Goal: Information Seeking & Learning: Learn about a topic

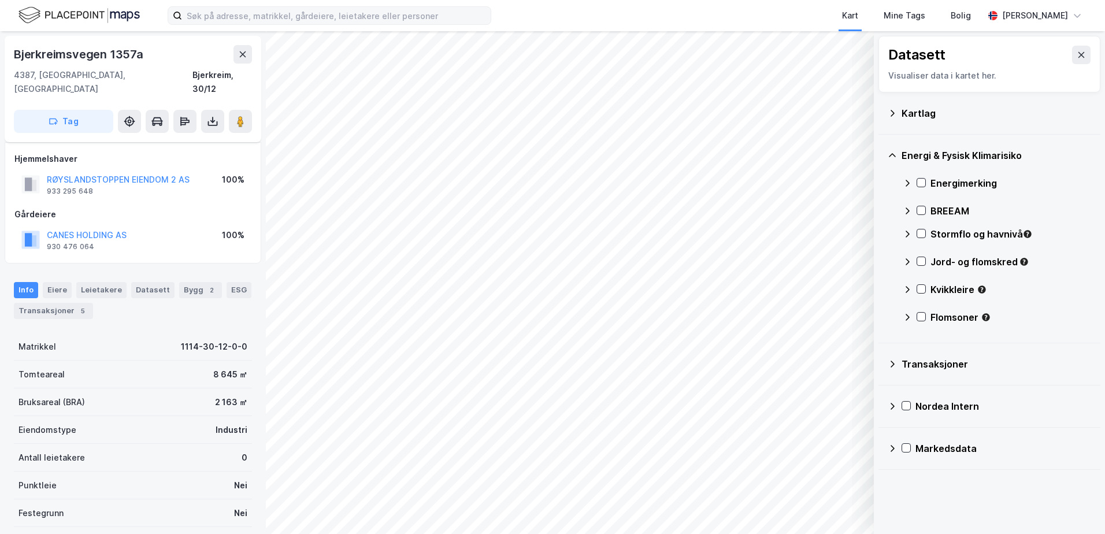
scroll to position [95, 0]
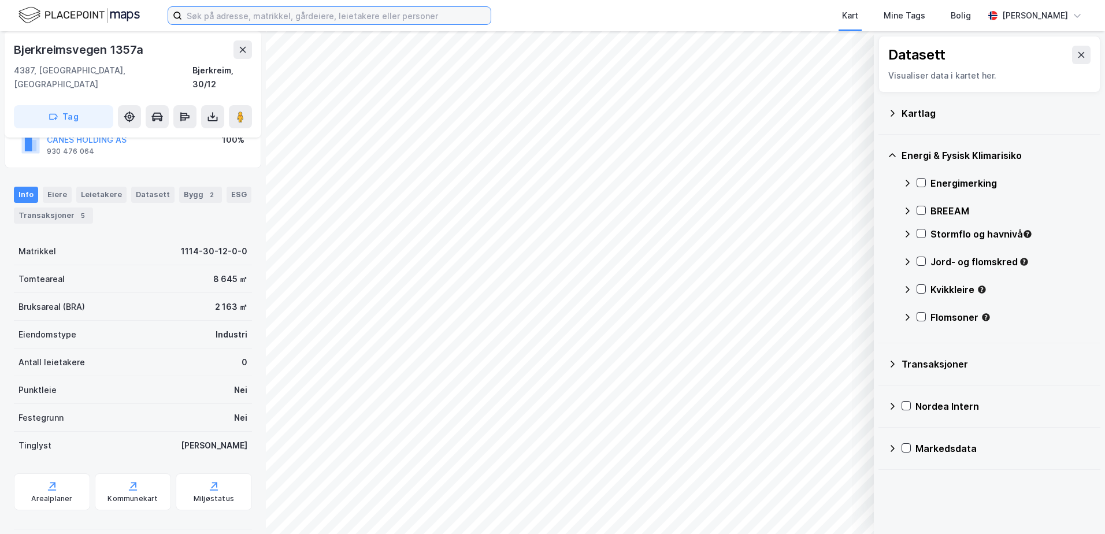
click at [364, 19] on input at bounding box center [336, 15] width 309 height 17
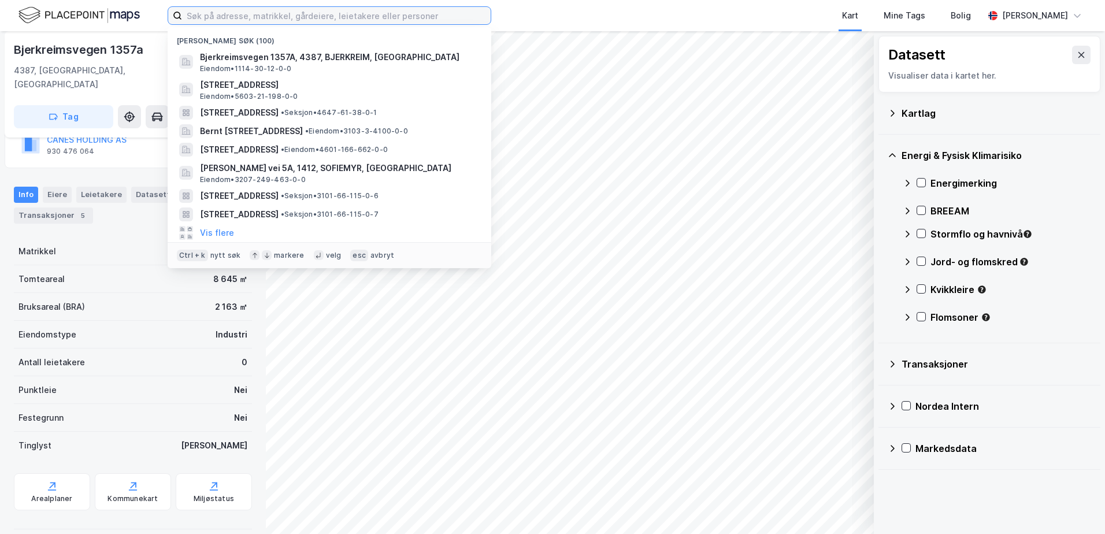
paste input "4627/9/396,438"
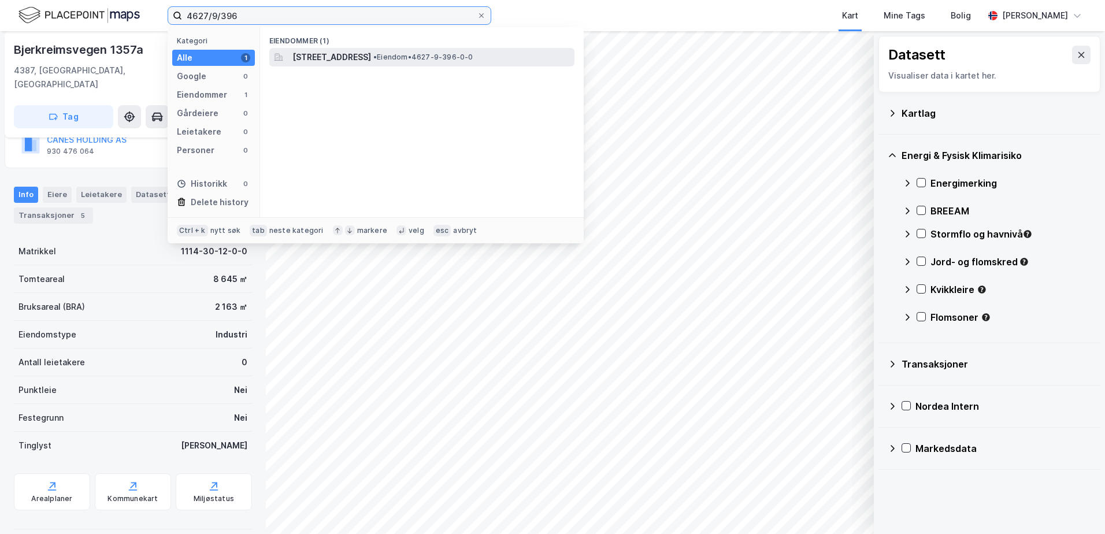
type input "4627/9/396"
click at [371, 53] on span "[STREET_ADDRESS]" at bounding box center [332, 57] width 79 height 14
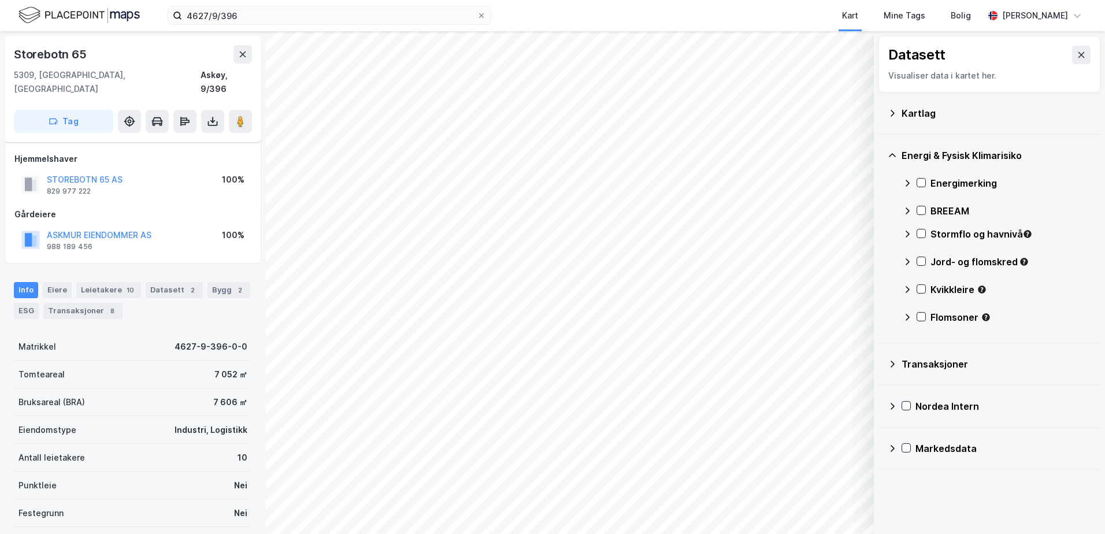
scroll to position [95, 0]
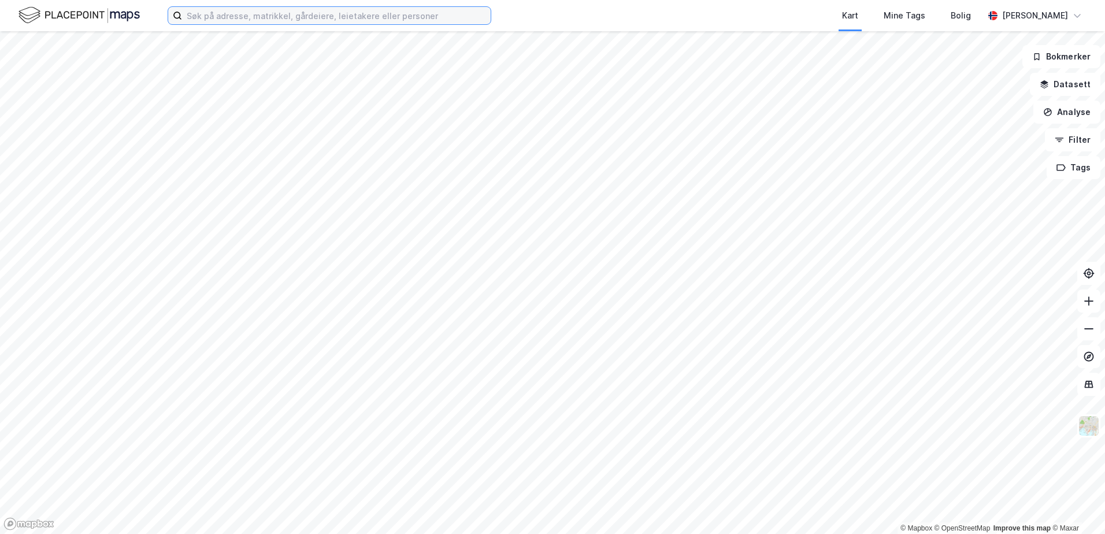
click at [210, 17] on input at bounding box center [336, 15] width 309 height 17
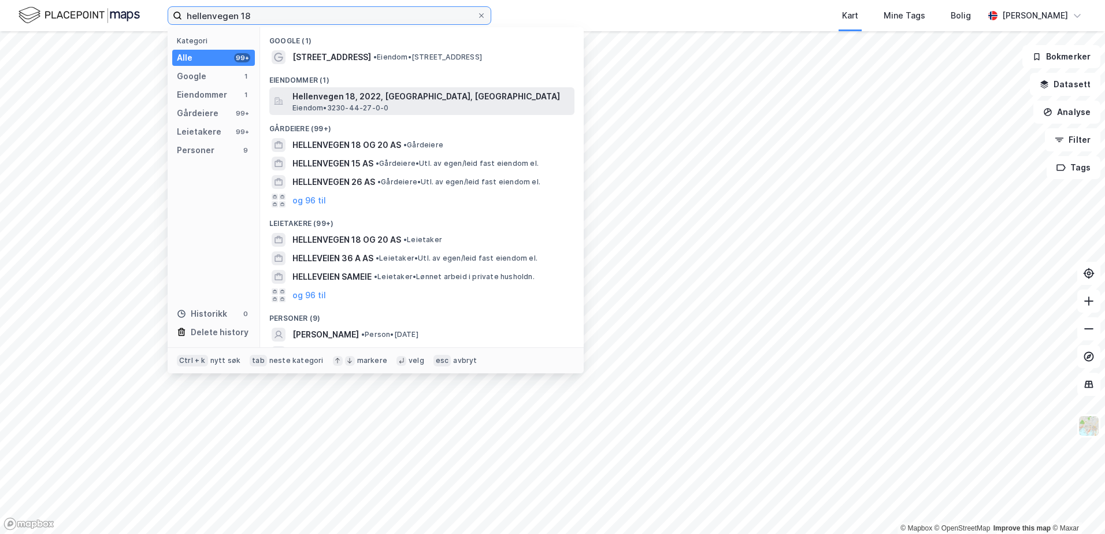
type input "hellenvegen 18"
click at [345, 99] on span "Hellenvegen 18, 2022, GJERDRUM, GJERDRUM" at bounding box center [432, 97] width 278 height 14
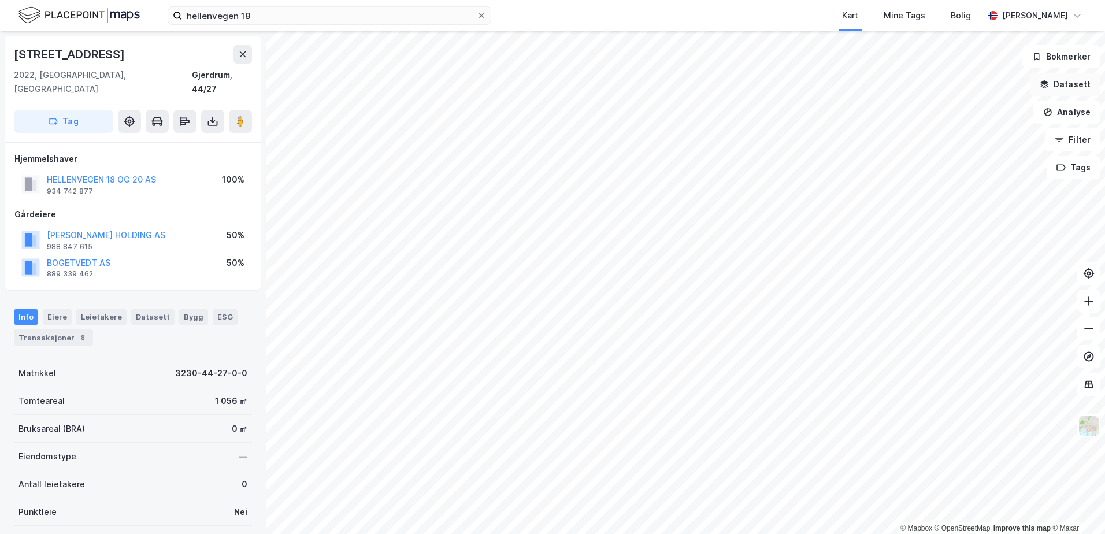
click at [1070, 83] on button "Datasett" at bounding box center [1065, 84] width 71 height 23
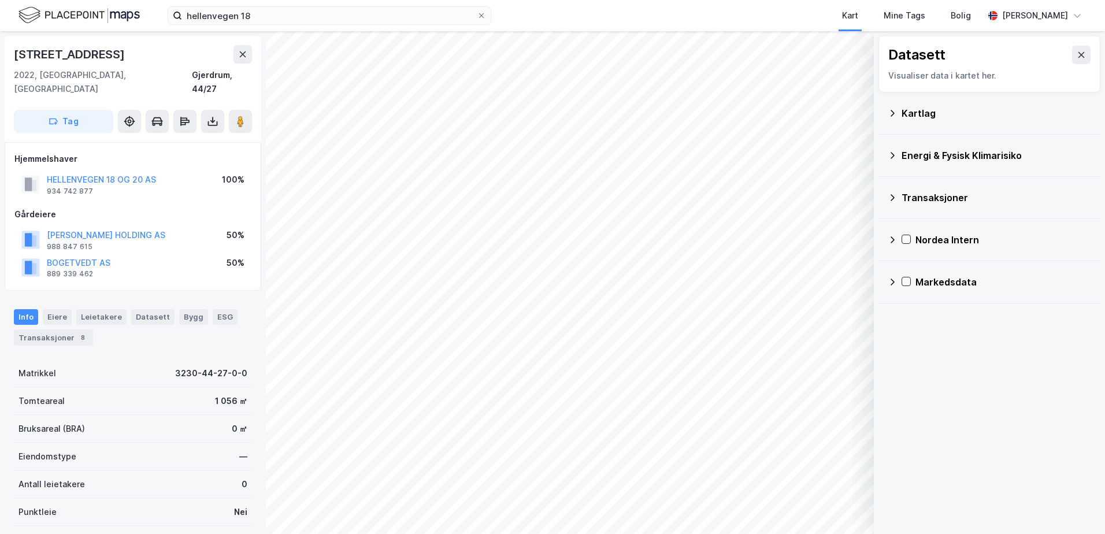
click at [908, 110] on div "Kartlag" at bounding box center [997, 113] width 190 height 14
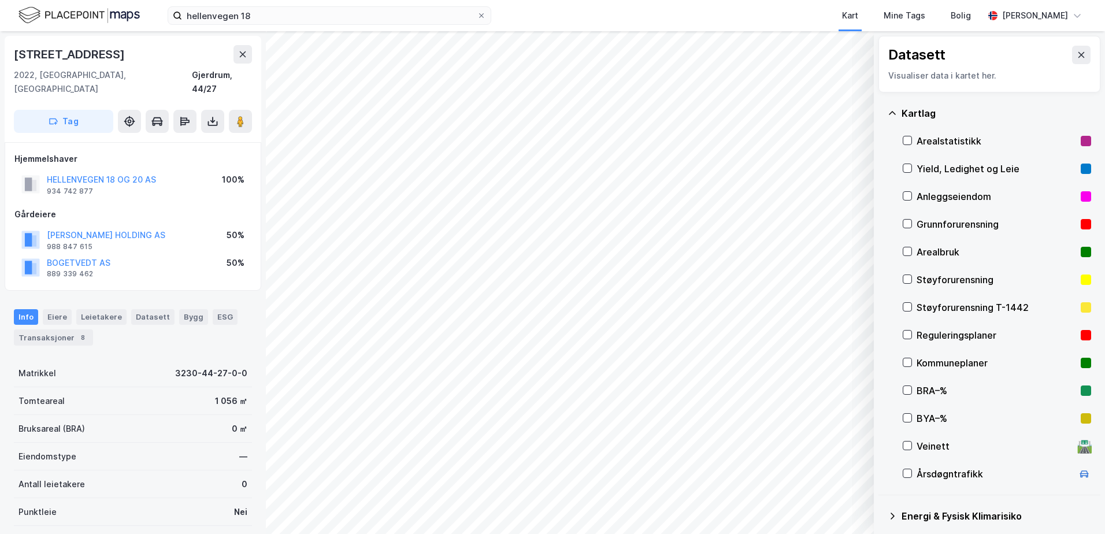
click at [926, 219] on div "Grunnforurensning" at bounding box center [997, 224] width 160 height 14
click at [924, 219] on div "Grunnforurensning" at bounding box center [997, 224] width 160 height 14
click at [893, 111] on icon at bounding box center [892, 113] width 9 height 9
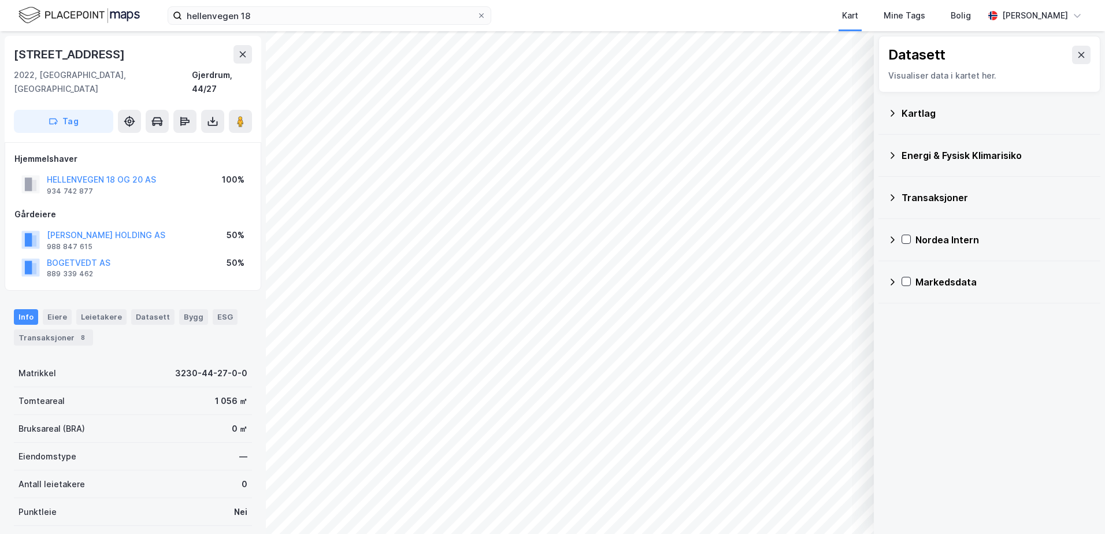
click at [918, 153] on div "Energi & Fysisk Klimarisiko" at bounding box center [997, 156] width 190 height 14
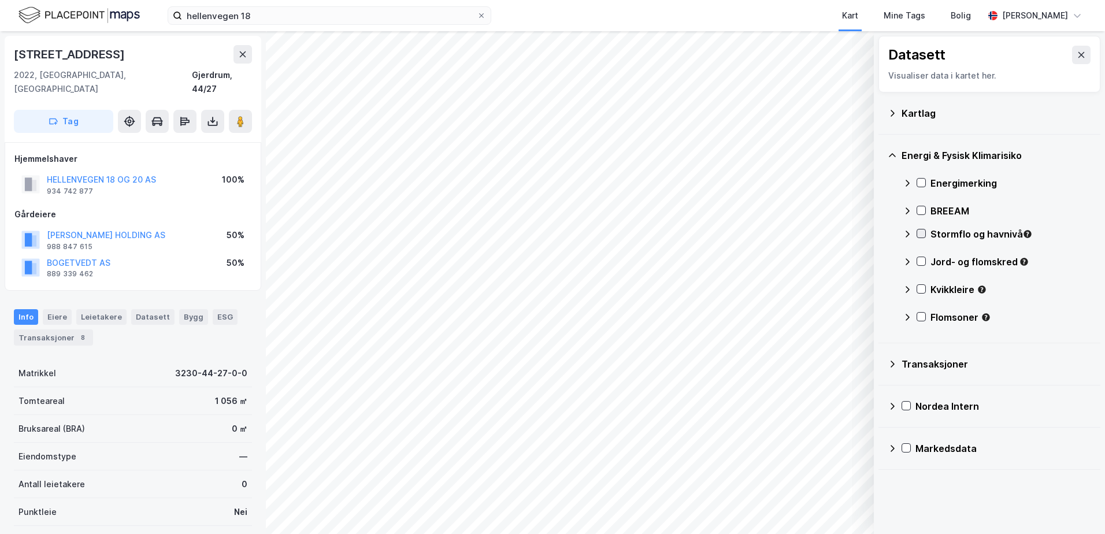
click at [921, 237] on icon at bounding box center [922, 234] width 8 height 8
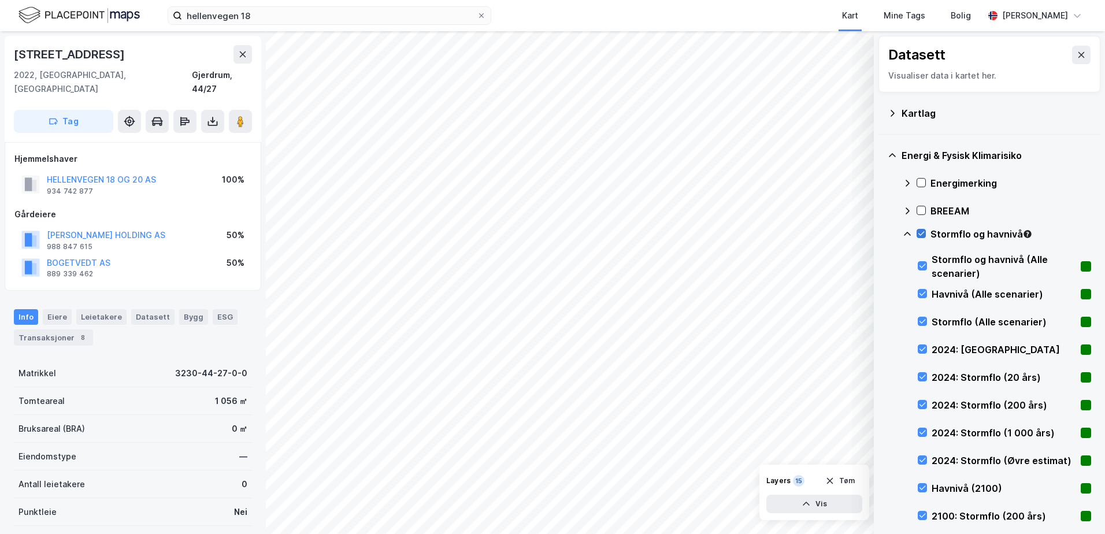
click at [921, 234] on icon at bounding box center [922, 234] width 8 height 8
click at [908, 235] on icon at bounding box center [907, 234] width 9 height 9
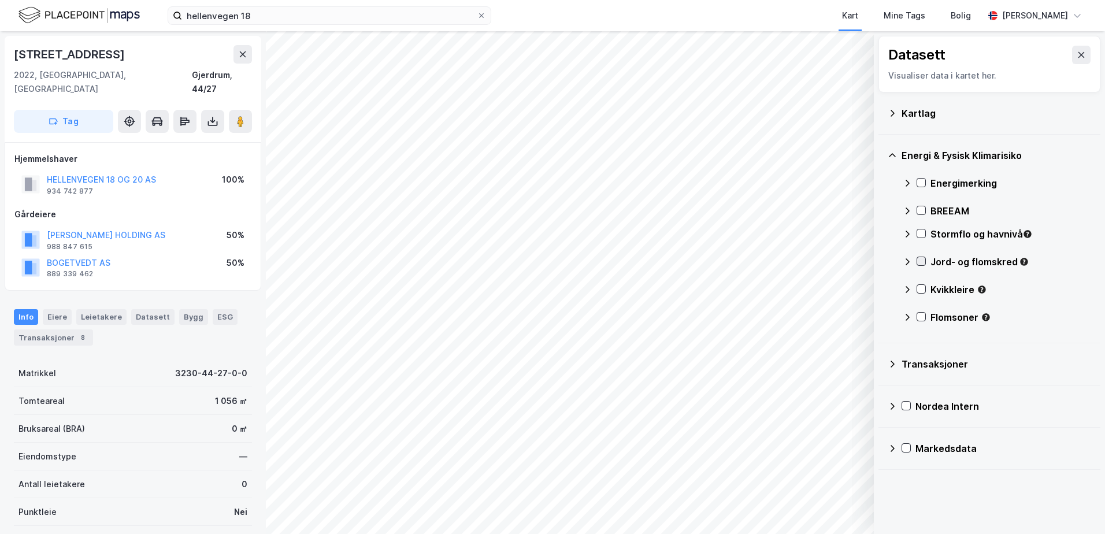
click at [919, 261] on icon at bounding box center [922, 262] width 6 height 4
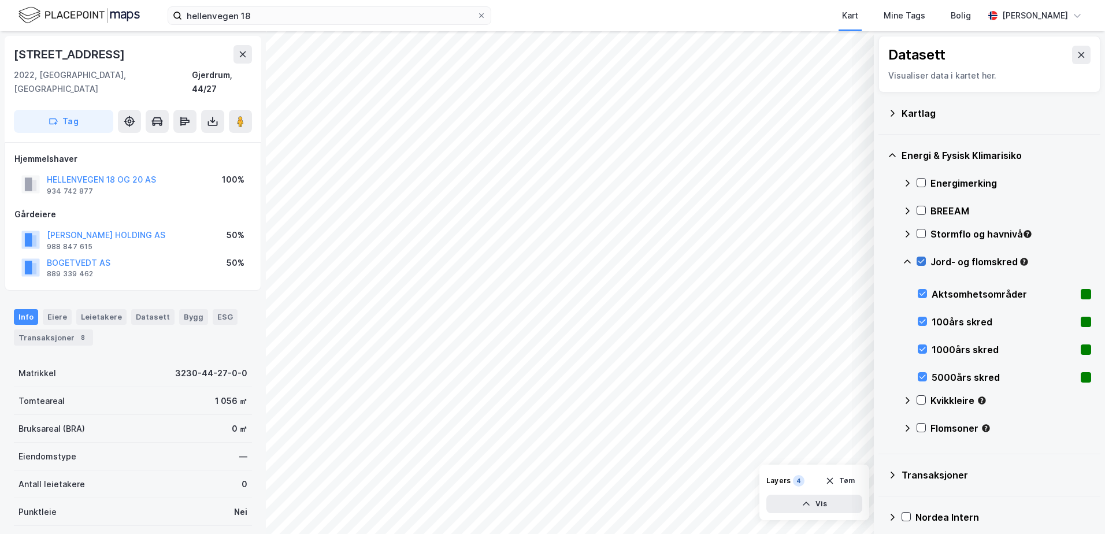
click at [919, 261] on icon at bounding box center [922, 262] width 6 height 4
click at [909, 263] on icon at bounding box center [907, 261] width 9 height 9
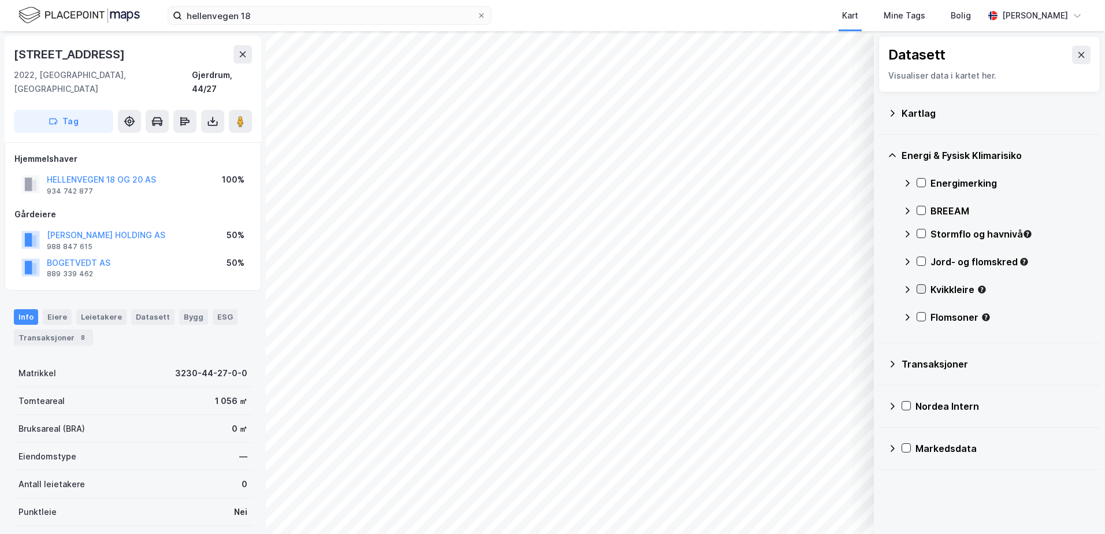
click at [922, 288] on icon at bounding box center [922, 289] width 8 height 8
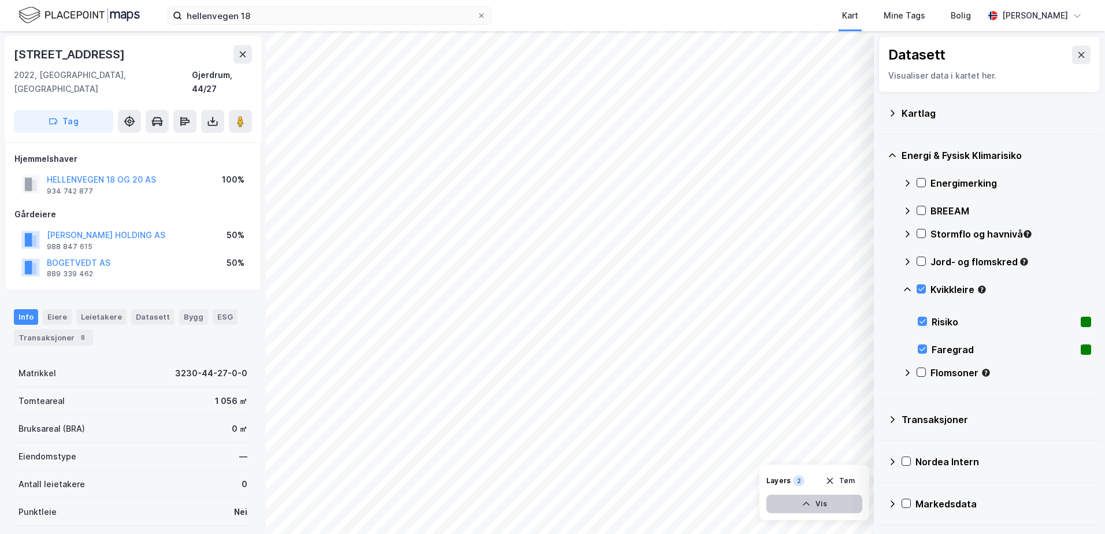
click at [832, 498] on button "Vis" at bounding box center [815, 504] width 96 height 19
click at [850, 452] on icon at bounding box center [851, 451] width 7 height 4
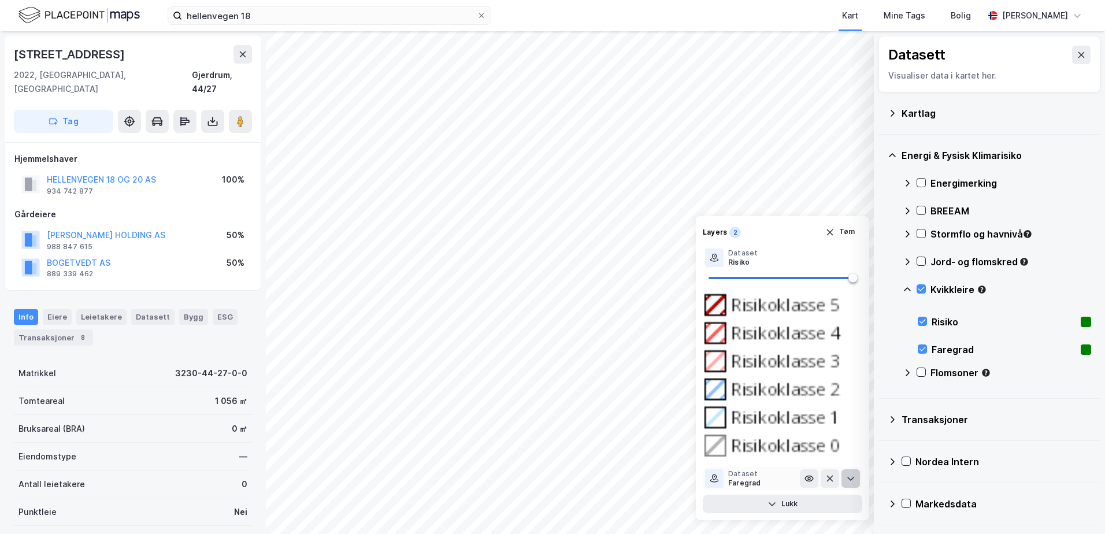
click at [848, 480] on icon at bounding box center [850, 478] width 9 height 9
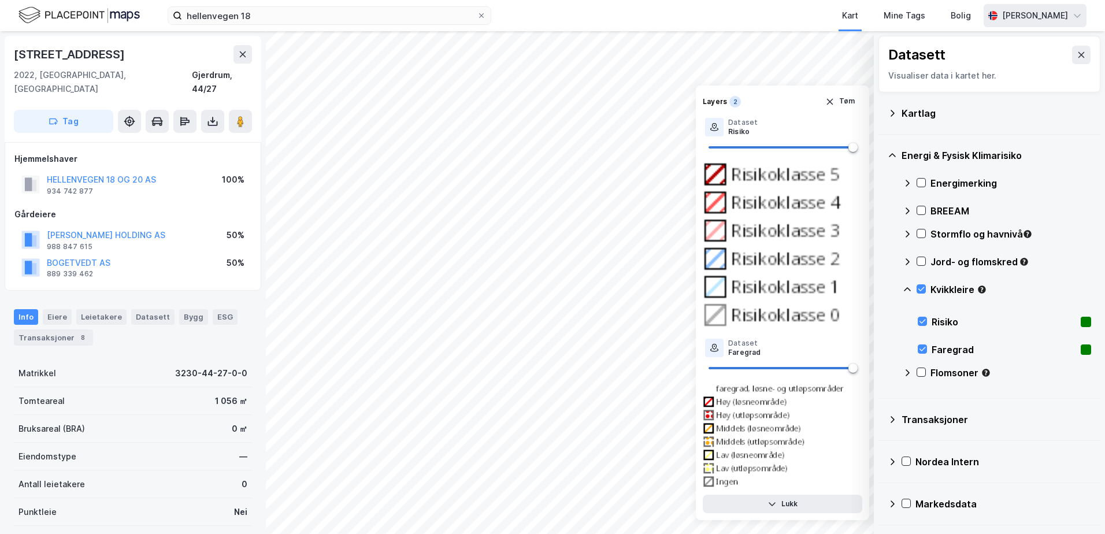
click at [1042, 16] on div "[PERSON_NAME]" at bounding box center [1035, 16] width 66 height 14
click at [850, 99] on button "Tøm" at bounding box center [840, 102] width 45 height 19
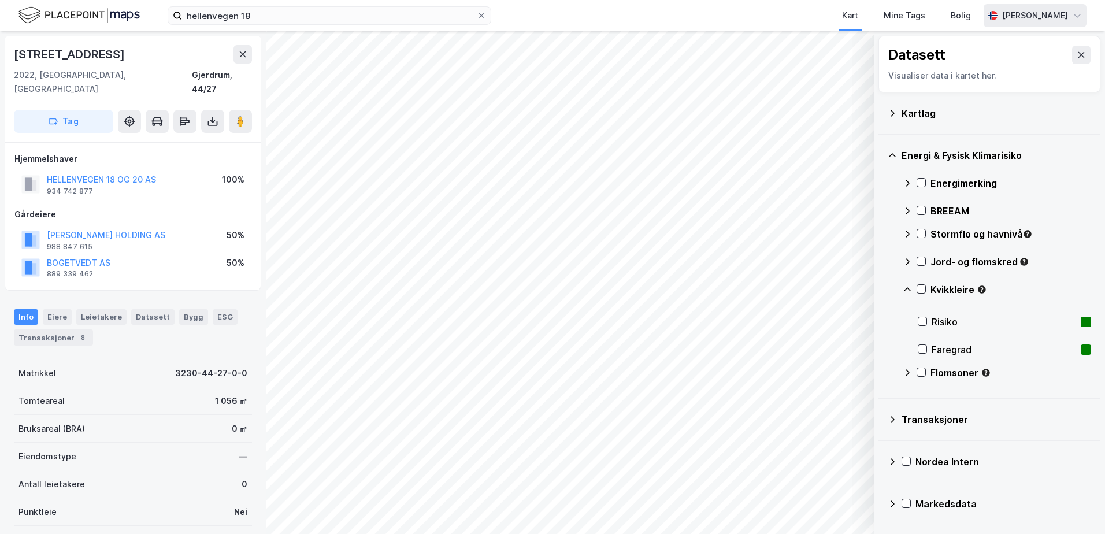
click at [1019, 17] on div "[PERSON_NAME]" at bounding box center [1035, 16] width 66 height 14
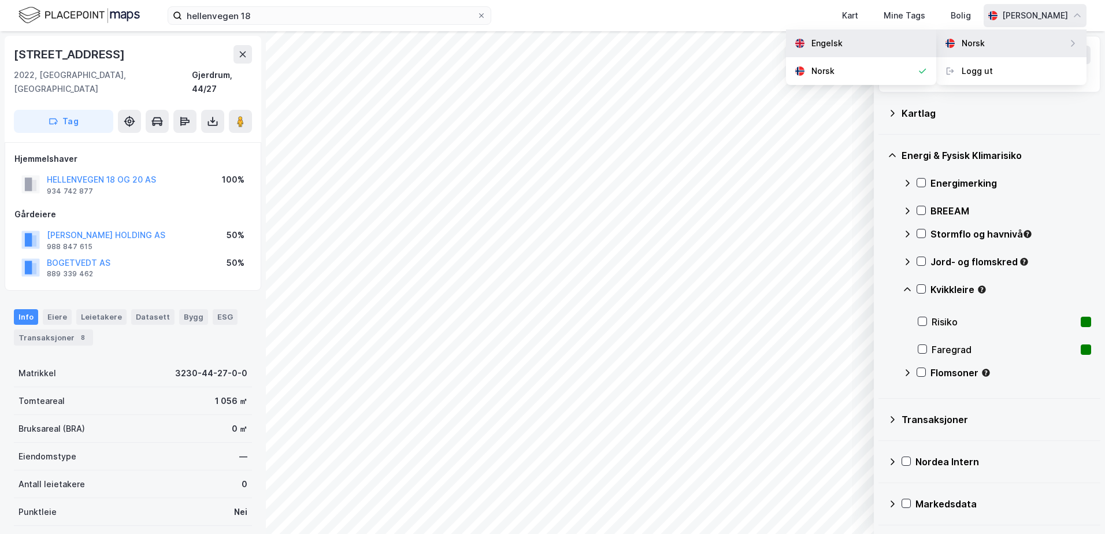
click at [830, 43] on div "Engelsk" at bounding box center [827, 43] width 31 height 14
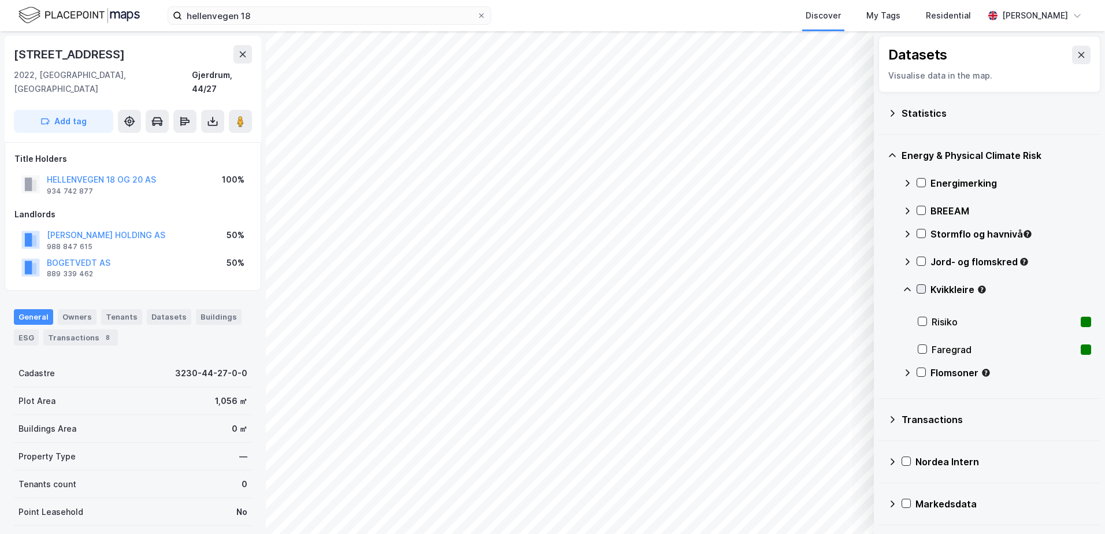
click at [922, 288] on icon at bounding box center [922, 289] width 8 height 8
click at [842, 503] on button "Show" at bounding box center [815, 504] width 96 height 19
click at [850, 449] on icon at bounding box center [850, 450] width 9 height 9
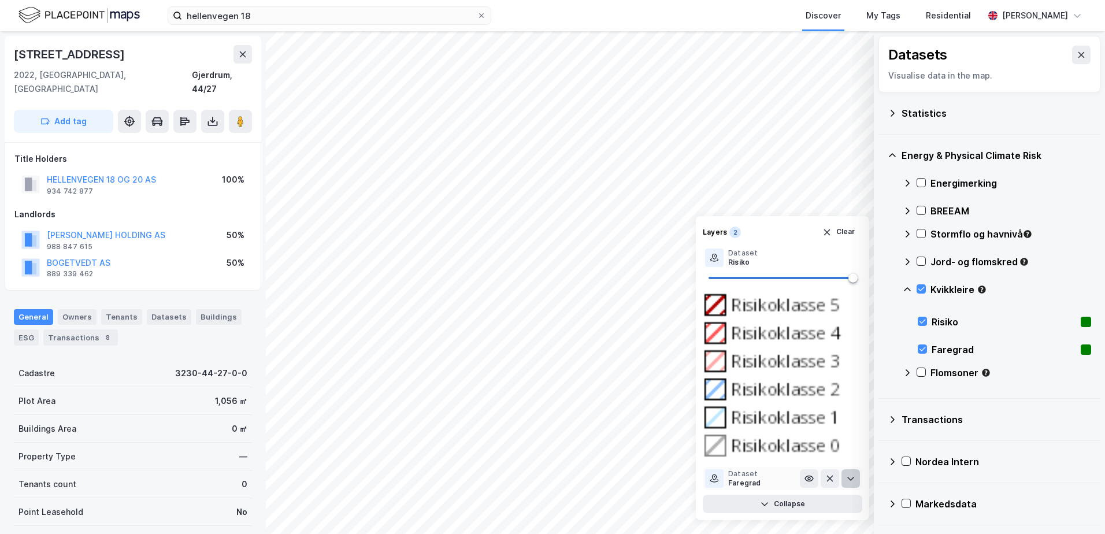
click at [853, 478] on icon at bounding box center [851, 479] width 7 height 4
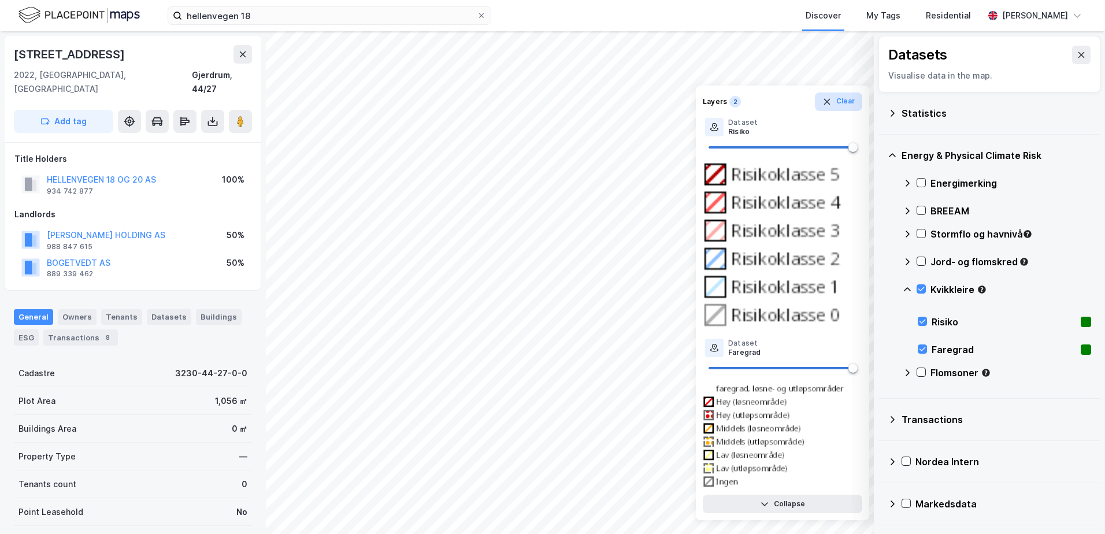
click at [850, 98] on button "Clear" at bounding box center [839, 102] width 48 height 19
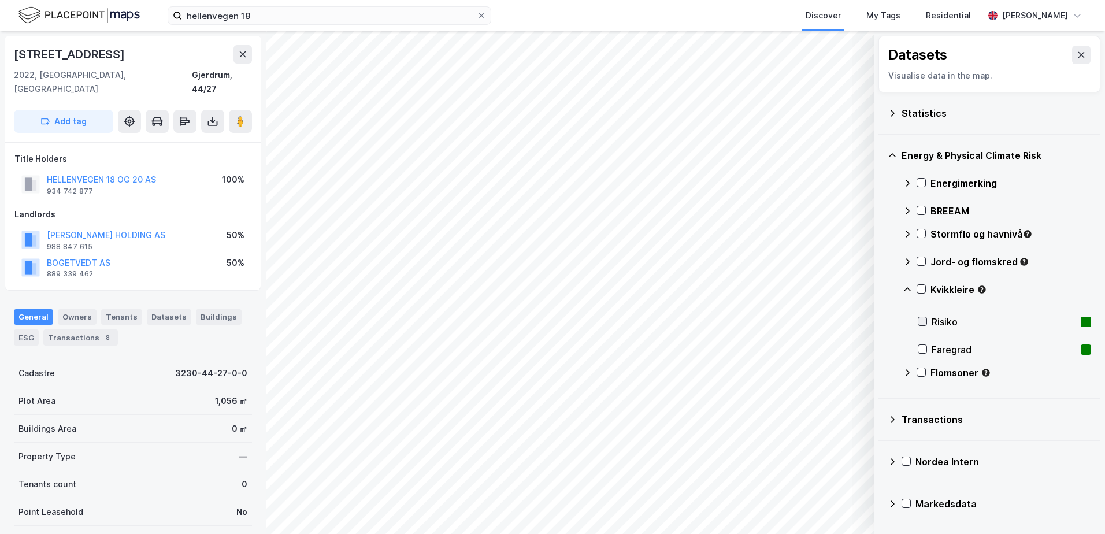
click at [923, 319] on icon at bounding box center [923, 321] width 8 height 8
click at [854, 501] on button "Show" at bounding box center [815, 504] width 96 height 19
click at [852, 480] on icon at bounding box center [850, 478] width 9 height 9
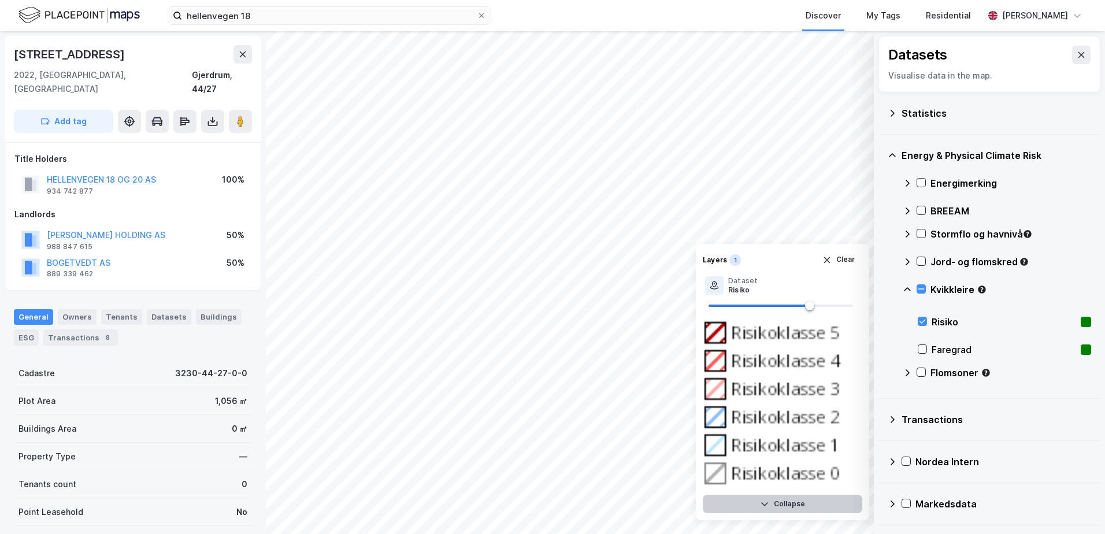
click at [852, 501] on button "Collapse" at bounding box center [783, 504] width 160 height 19
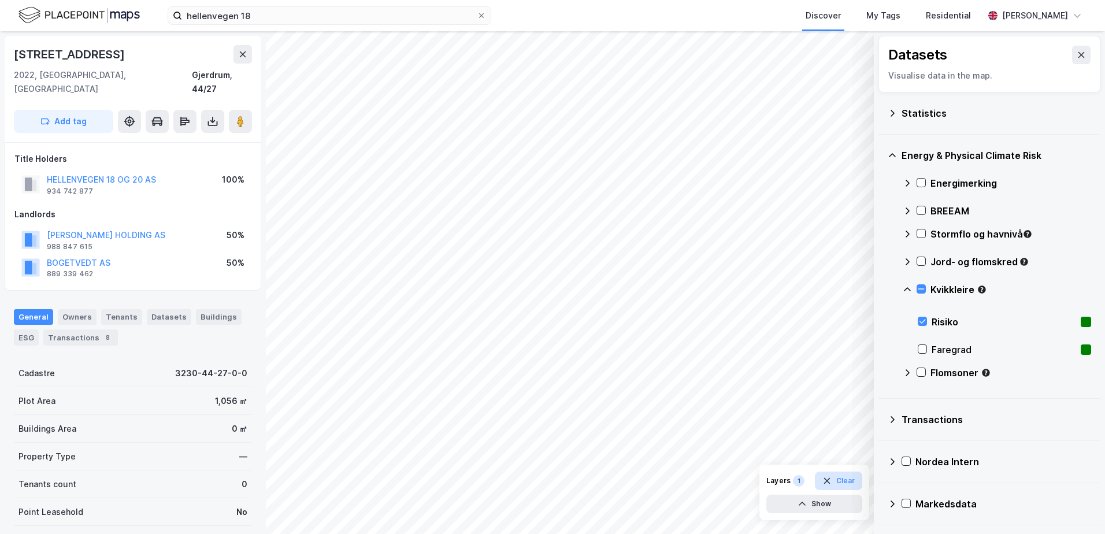
click at [854, 479] on button "Clear" at bounding box center [839, 481] width 48 height 19
click at [922, 324] on icon at bounding box center [923, 321] width 8 height 8
click at [858, 504] on button "Show" at bounding box center [815, 504] width 96 height 19
click at [852, 480] on icon at bounding box center [851, 479] width 7 height 4
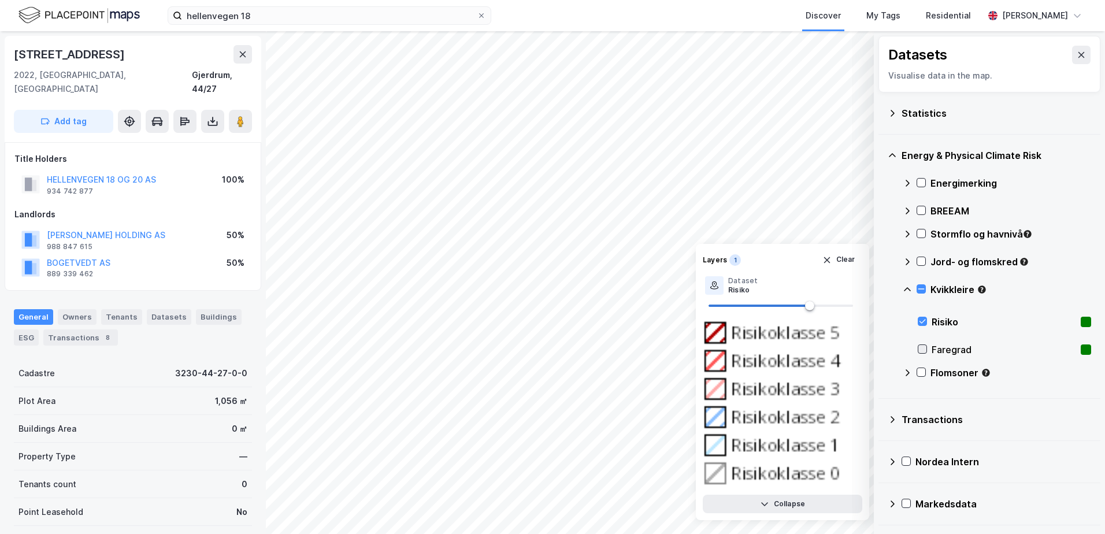
click at [923, 349] on icon at bounding box center [923, 349] width 8 height 8
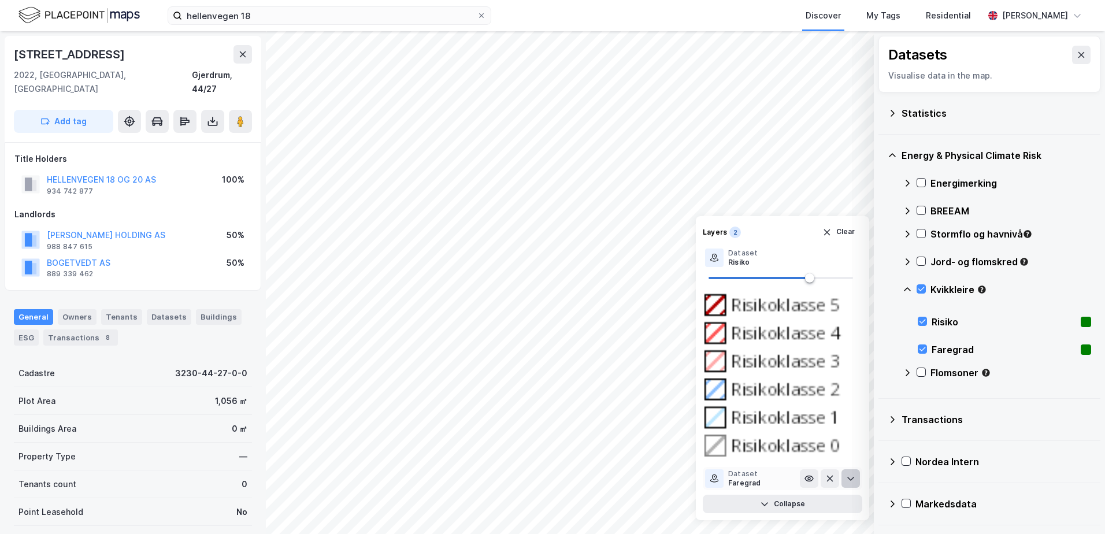
click at [854, 479] on icon at bounding box center [850, 478] width 9 height 9
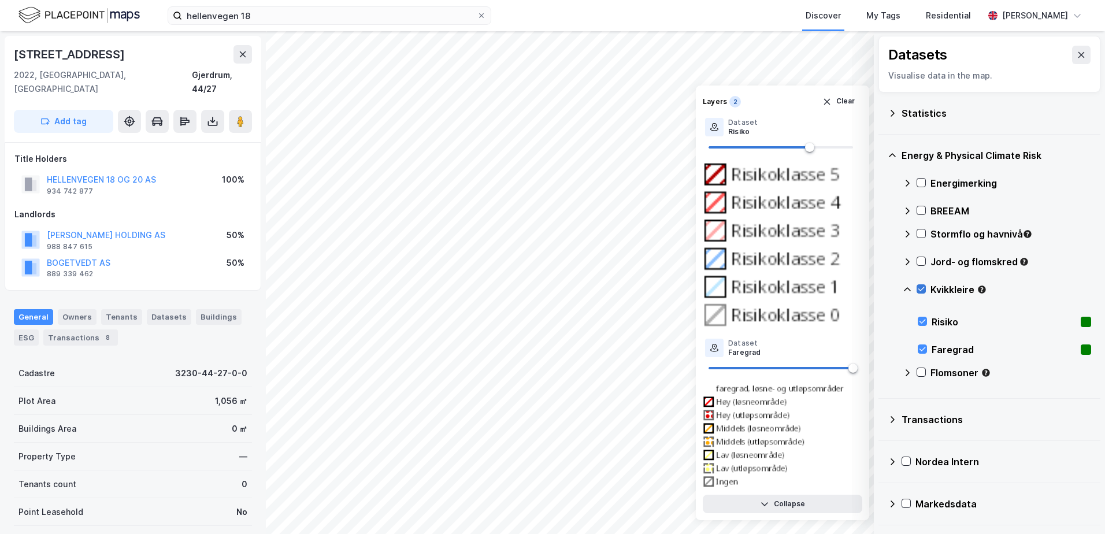
click at [926, 288] on div at bounding box center [921, 288] width 9 height 9
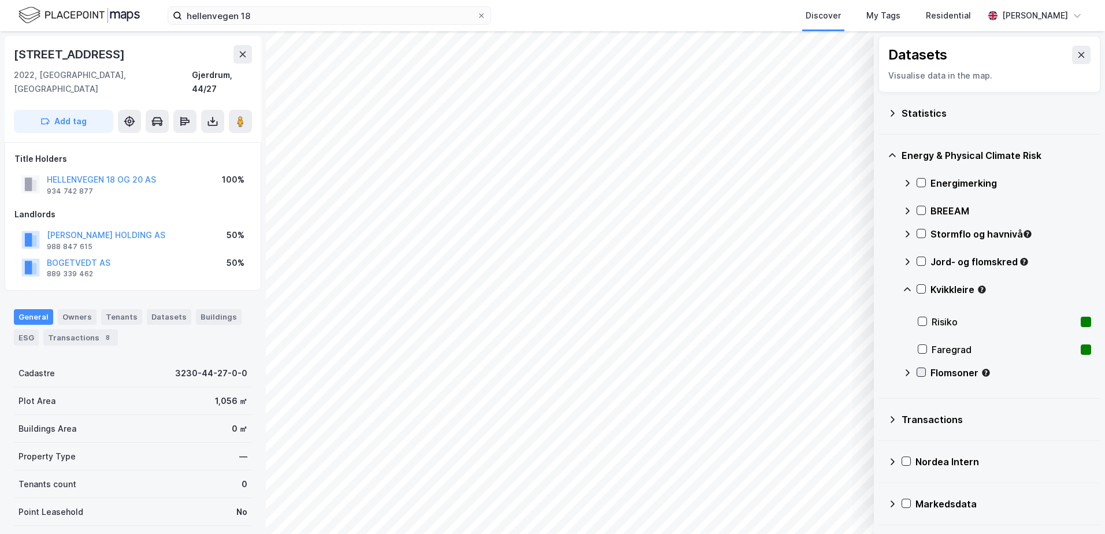
click at [921, 374] on icon at bounding box center [922, 373] width 6 height 4
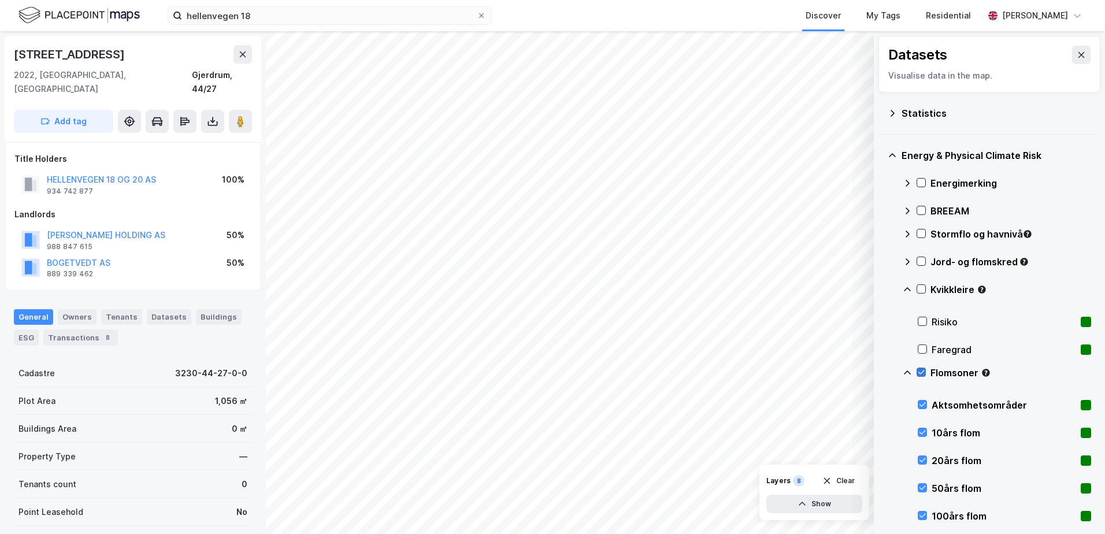
click at [922, 368] on icon at bounding box center [922, 372] width 8 height 8
click at [923, 432] on icon at bounding box center [923, 432] width 8 height 8
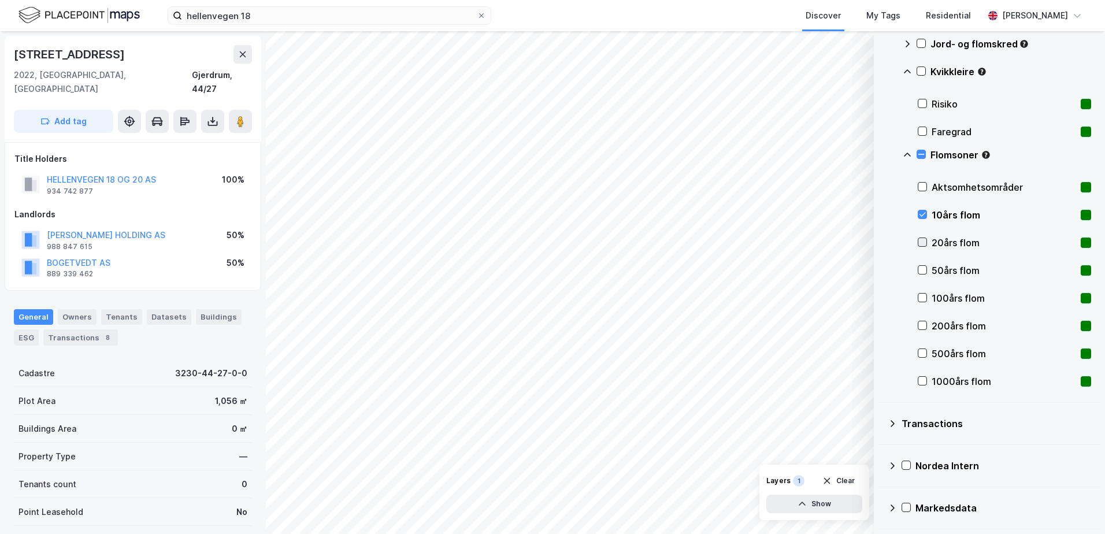
click at [925, 241] on icon at bounding box center [923, 243] width 6 height 4
click at [921, 268] on icon at bounding box center [923, 270] width 8 height 8
click at [925, 296] on icon at bounding box center [923, 298] width 8 height 8
click at [927, 322] on div at bounding box center [922, 325] width 9 height 9
click at [924, 355] on icon at bounding box center [923, 353] width 8 height 8
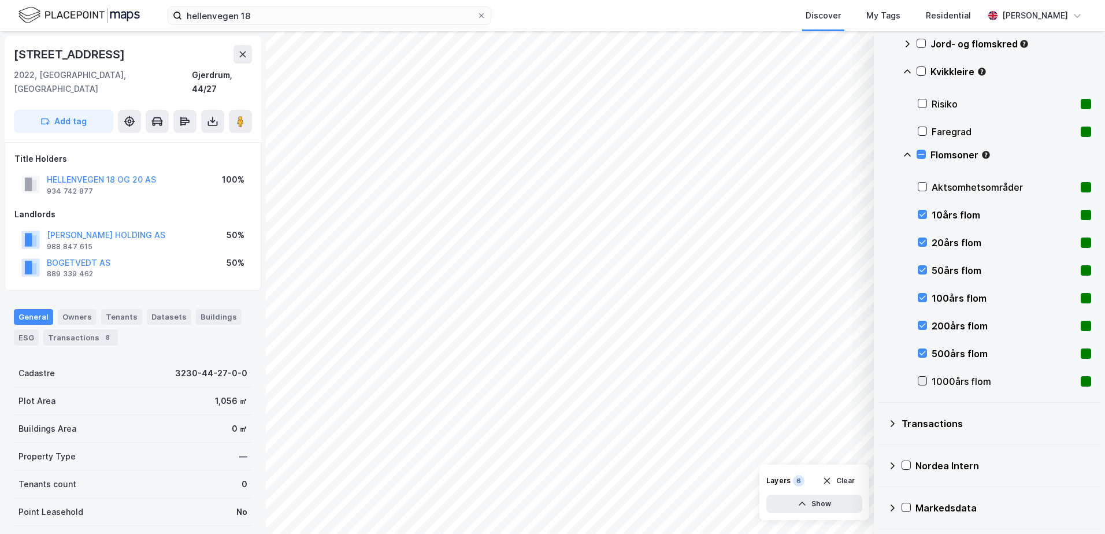
click at [920, 380] on icon at bounding box center [923, 381] width 8 height 8
click at [992, 232] on div "20års flom" at bounding box center [1004, 243] width 173 height 28
click at [919, 153] on icon at bounding box center [922, 154] width 8 height 8
click at [920, 151] on icon at bounding box center [922, 154] width 8 height 8
click at [927, 187] on div "Aktsomhetsområder" at bounding box center [1004, 187] width 173 height 28
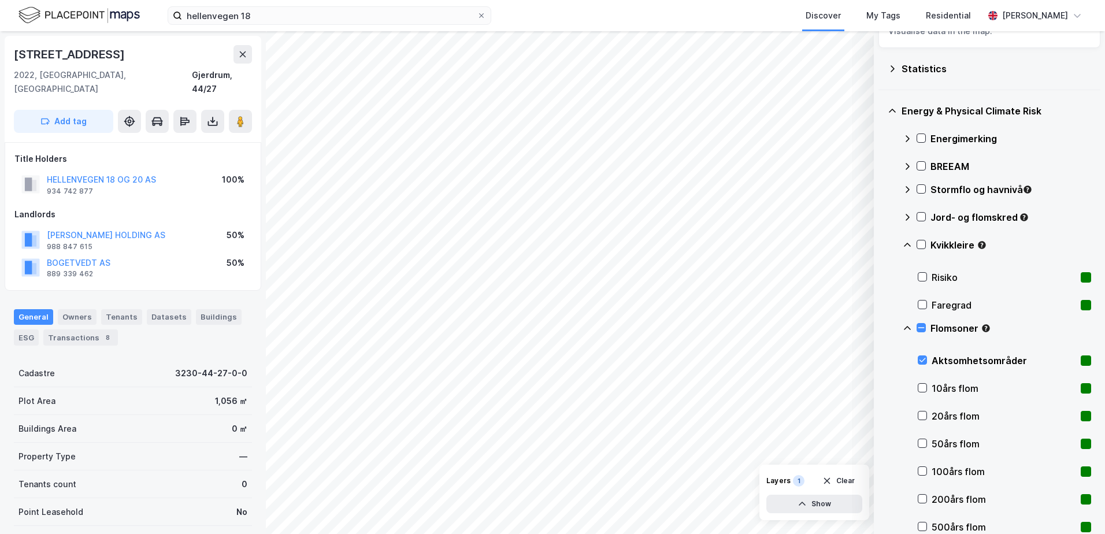
scroll to position [0, 0]
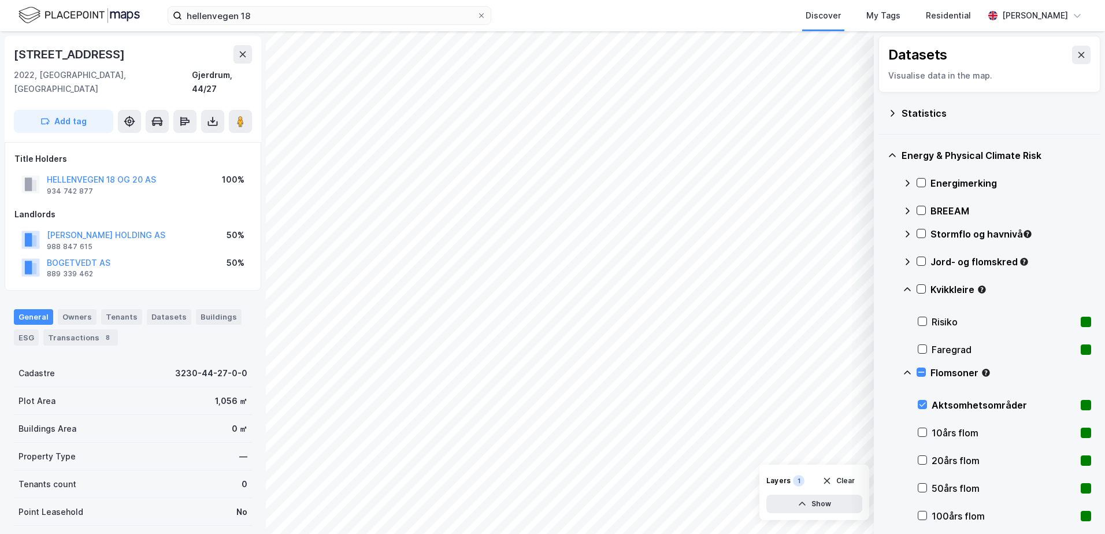
click at [905, 291] on icon at bounding box center [907, 289] width 9 height 9
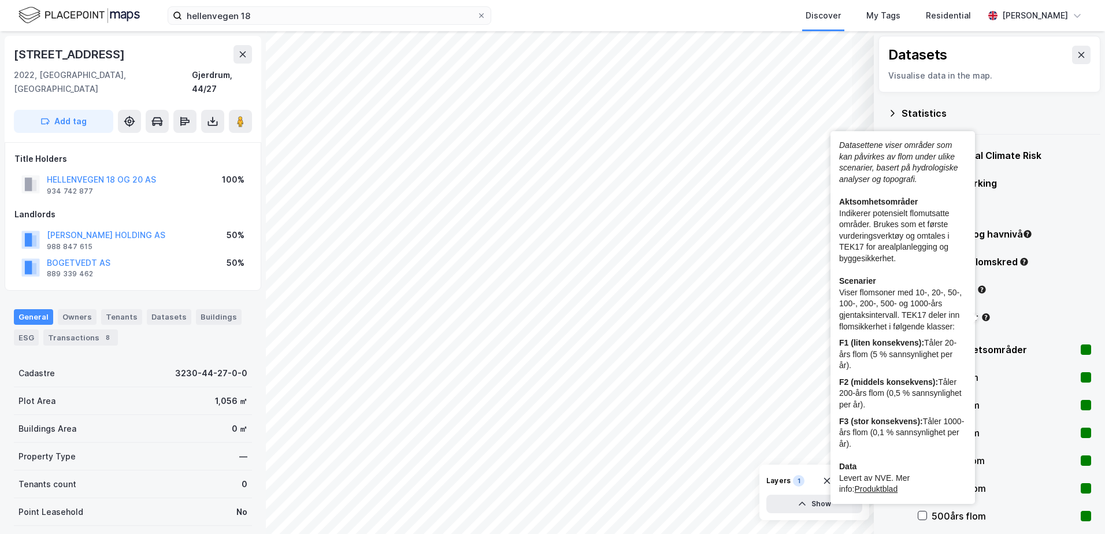
click at [986, 317] on circle "Tooltip anchor" at bounding box center [986, 317] width 7 height 7
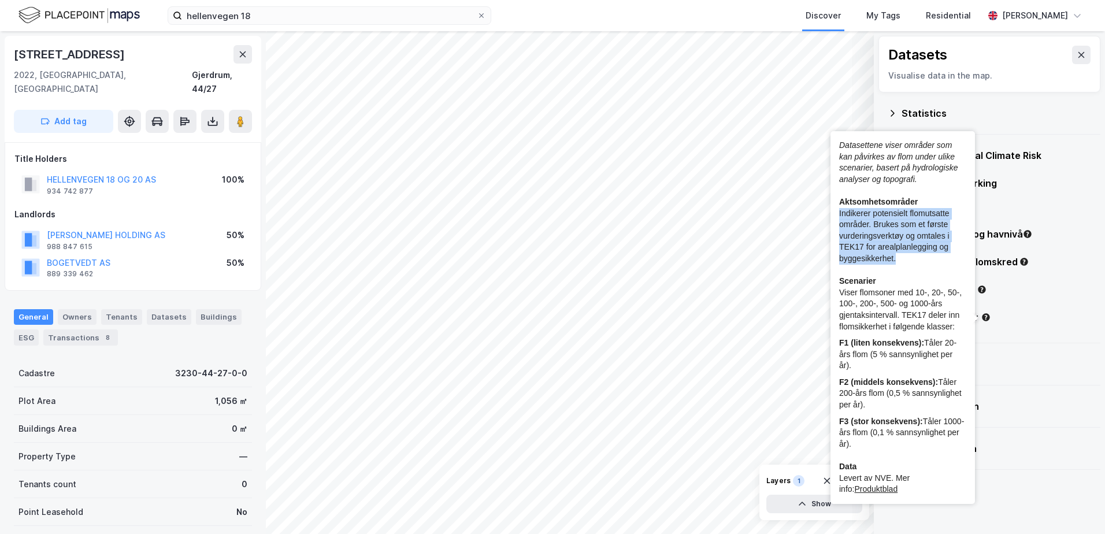
drag, startPoint x: 894, startPoint y: 249, endPoint x: 835, endPoint y: 216, distance: 67.3
click at [835, 216] on div "Datasettene viser områder som kan påvirkes av flom under ulike scenarier, baser…" at bounding box center [903, 317] width 145 height 373
copy div "Indikerer potensielt flomutsatte områder. Brukes som et første vurderingsverktø…"
